Goal: Task Accomplishment & Management: Manage account settings

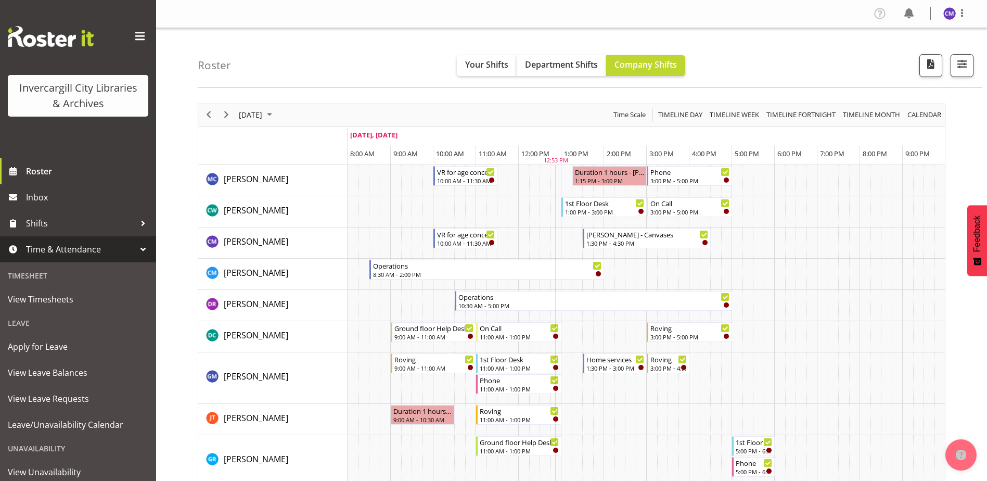
scroll to position [59, 0]
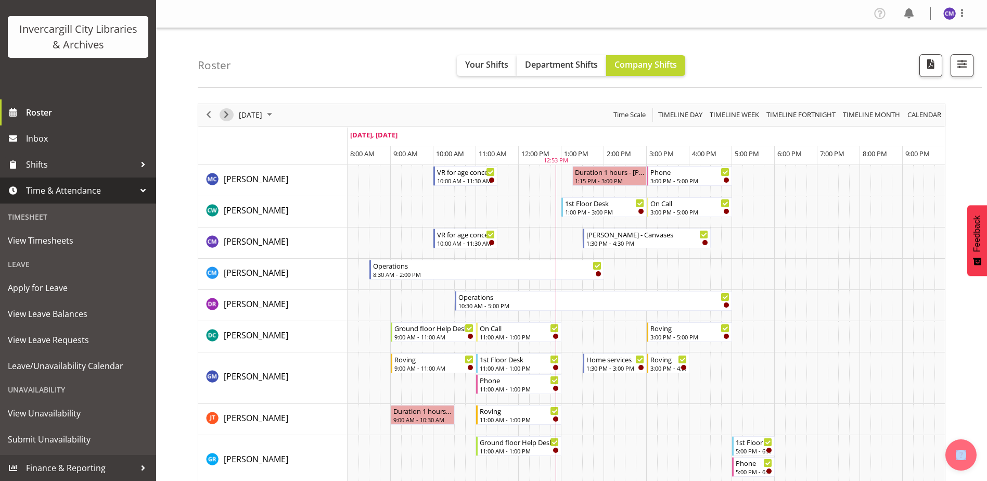
click at [227, 117] on span "Next" at bounding box center [226, 114] width 12 height 13
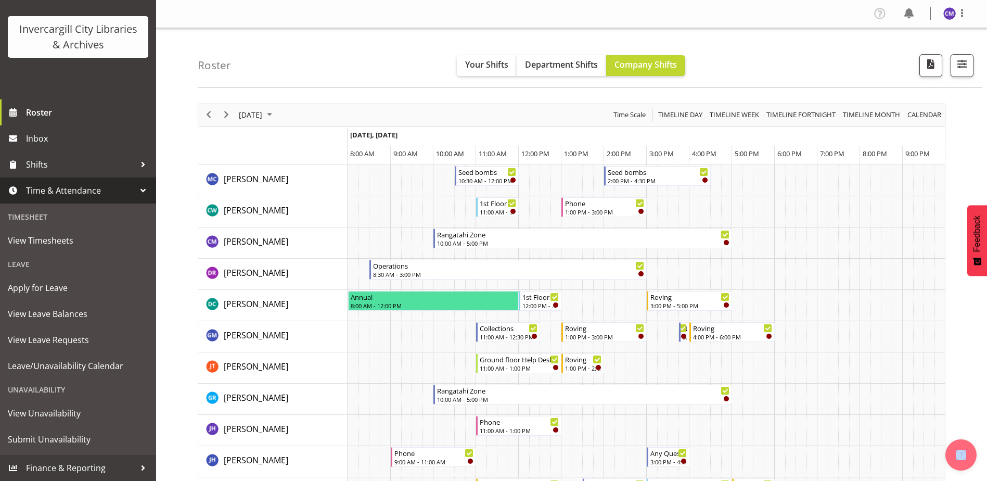
click at [227, 108] on div "next period" at bounding box center [227, 115] width 18 height 22
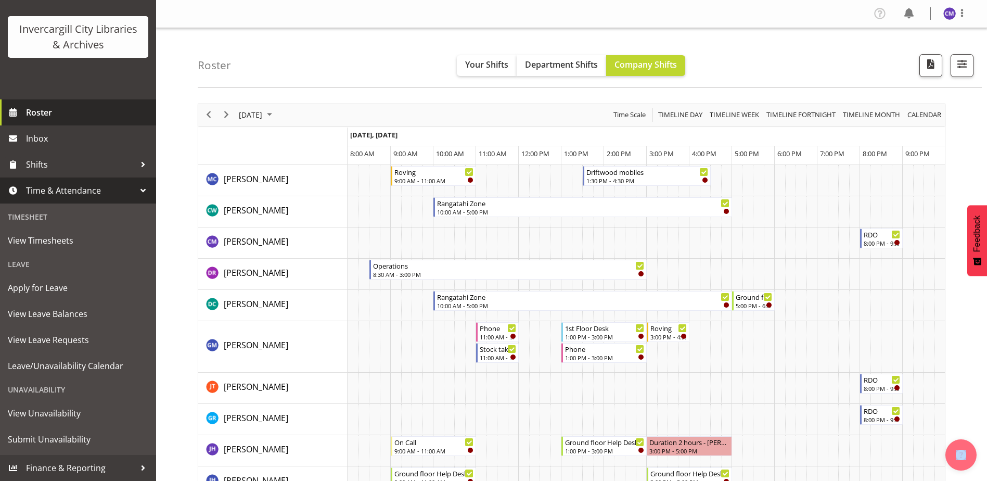
click at [92, 115] on span "Roster" at bounding box center [88, 113] width 125 height 16
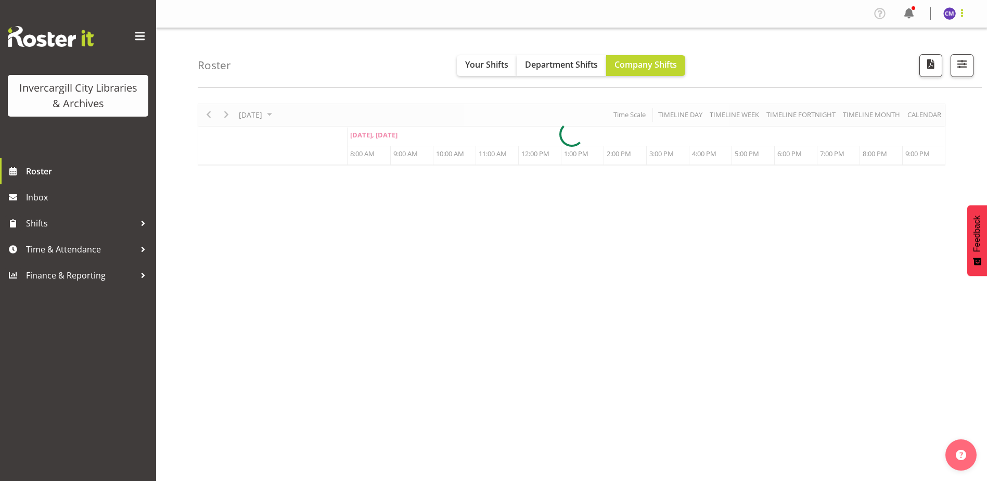
click at [961, 14] on span at bounding box center [962, 13] width 12 height 12
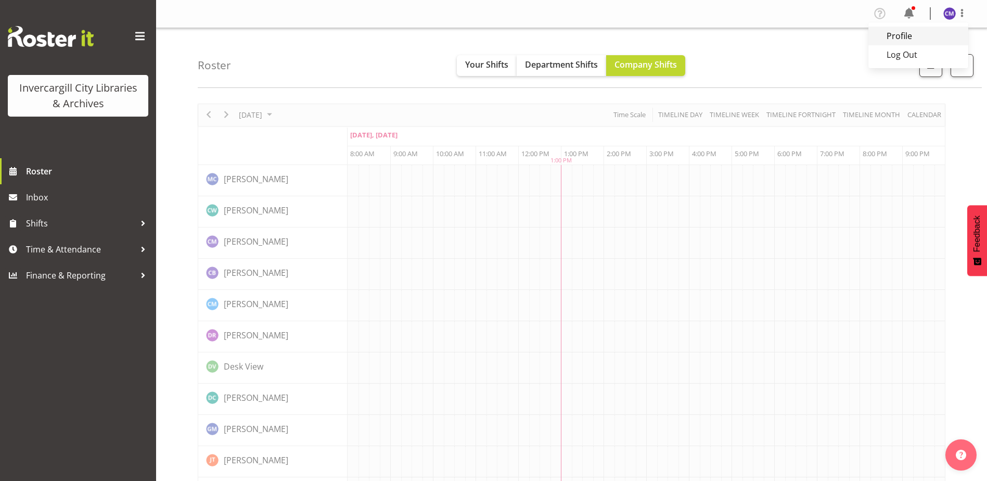
click at [939, 31] on link "Profile" at bounding box center [919, 36] width 100 height 19
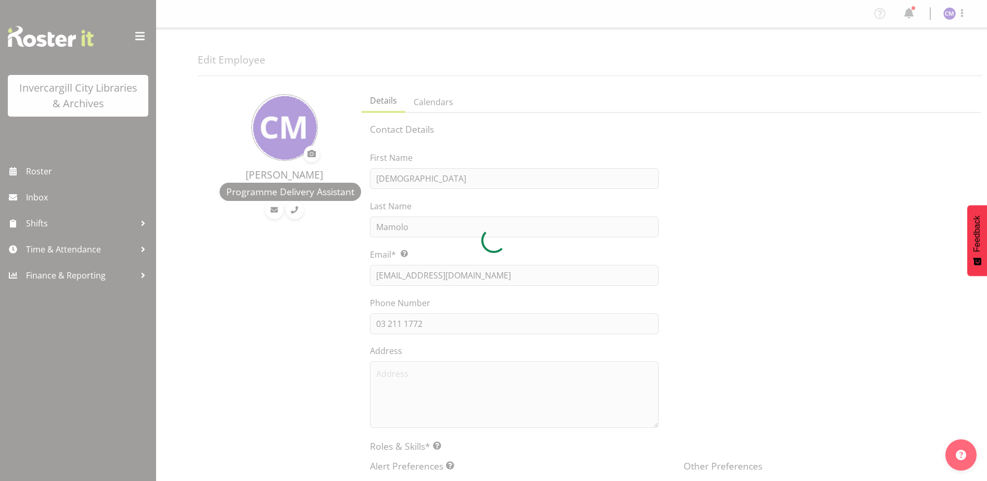
select select "TimelineDay"
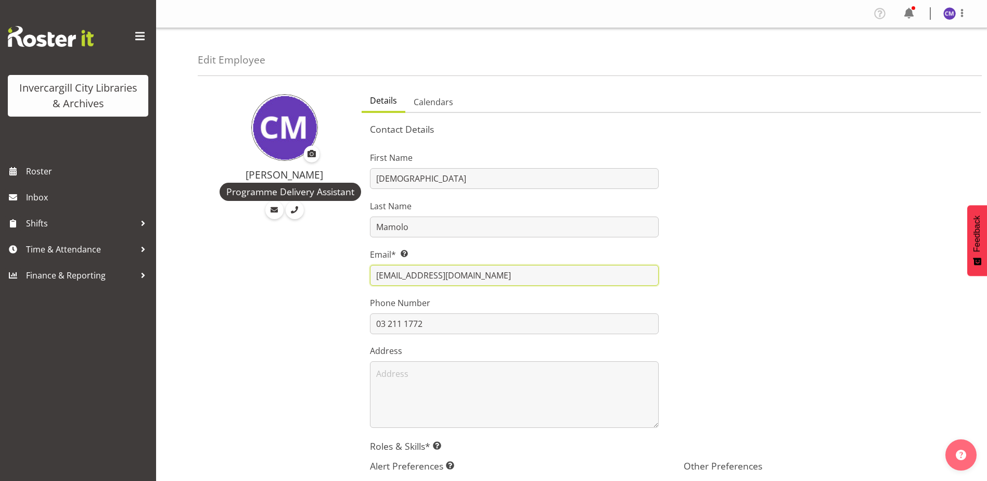
click at [528, 275] on input "[EMAIL_ADDRESS][DOMAIN_NAME]" at bounding box center [514, 275] width 289 height 21
click at [740, 252] on div at bounding box center [828, 285] width 314 height 297
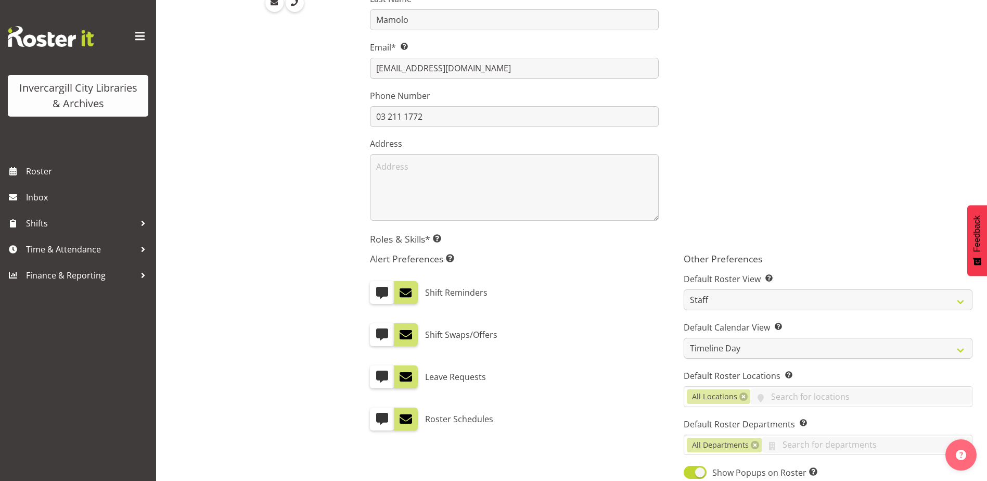
scroll to position [208, 0]
click at [388, 415] on span at bounding box center [382, 418] width 14 height 14
click at [377, 415] on input "checkbox" at bounding box center [373, 417] width 7 height 7
checkbox input "true"
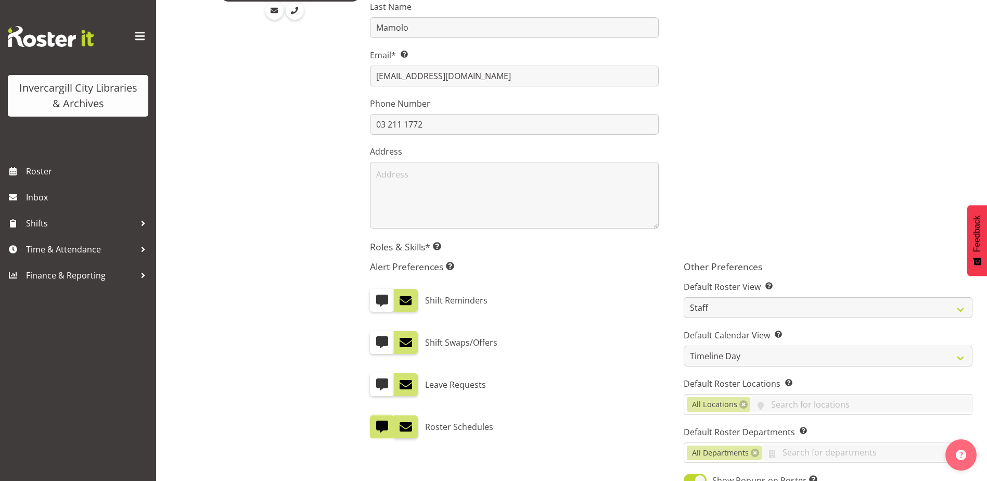
scroll to position [260, 0]
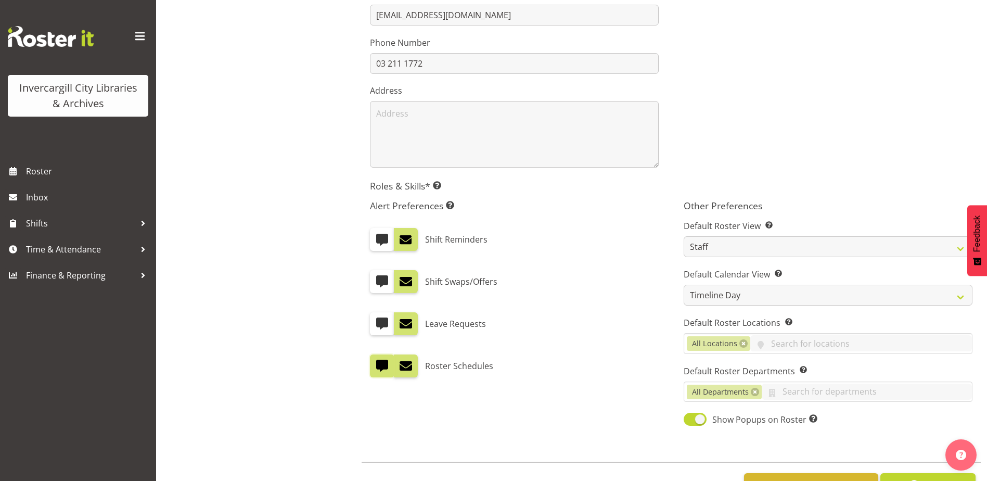
click at [290, 333] on div "Chamique Mamolo Programme Delivery Assistant" at bounding box center [277, 168] width 158 height 689
